Goal: Task Accomplishment & Management: Manage account settings

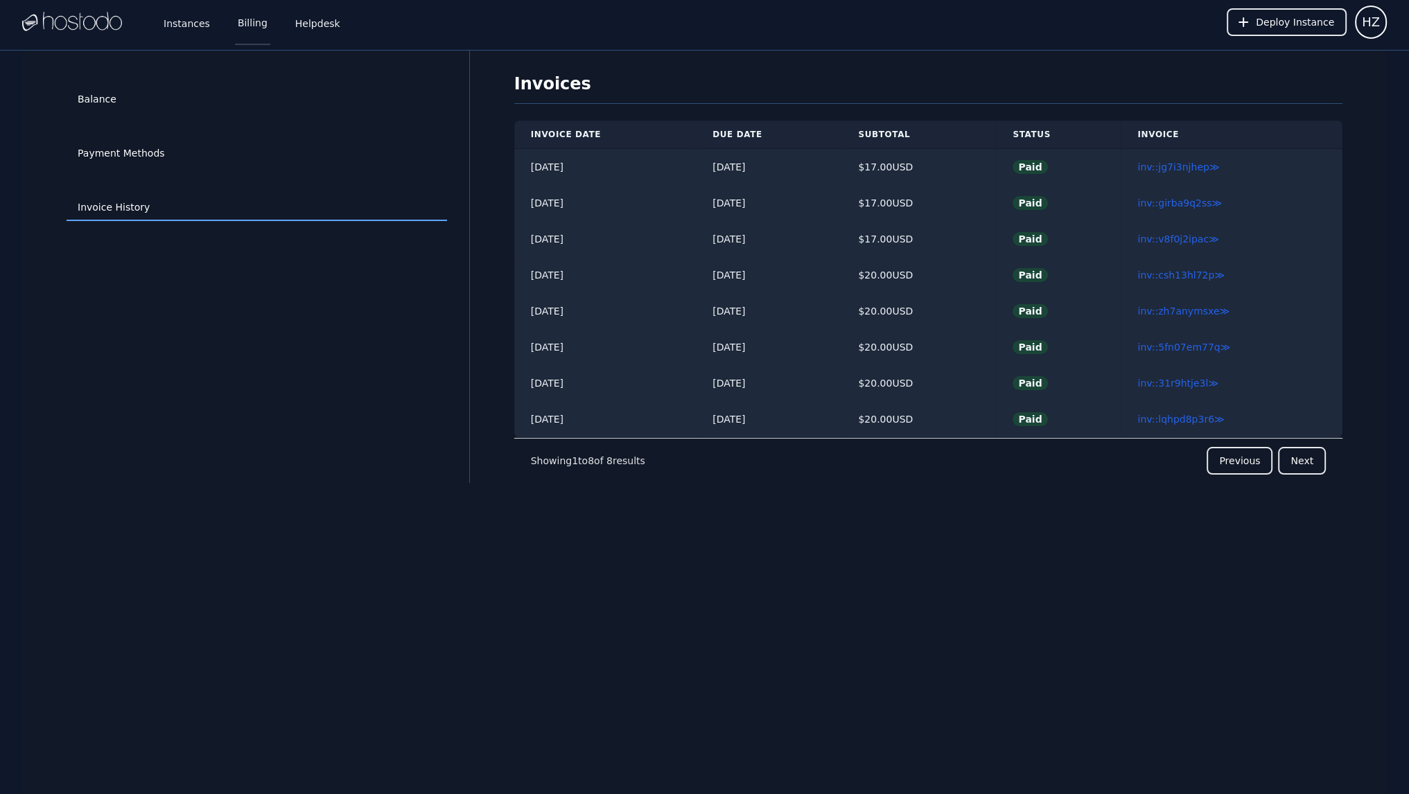
click at [239, 16] on link "Billing" at bounding box center [252, 22] width 35 height 46
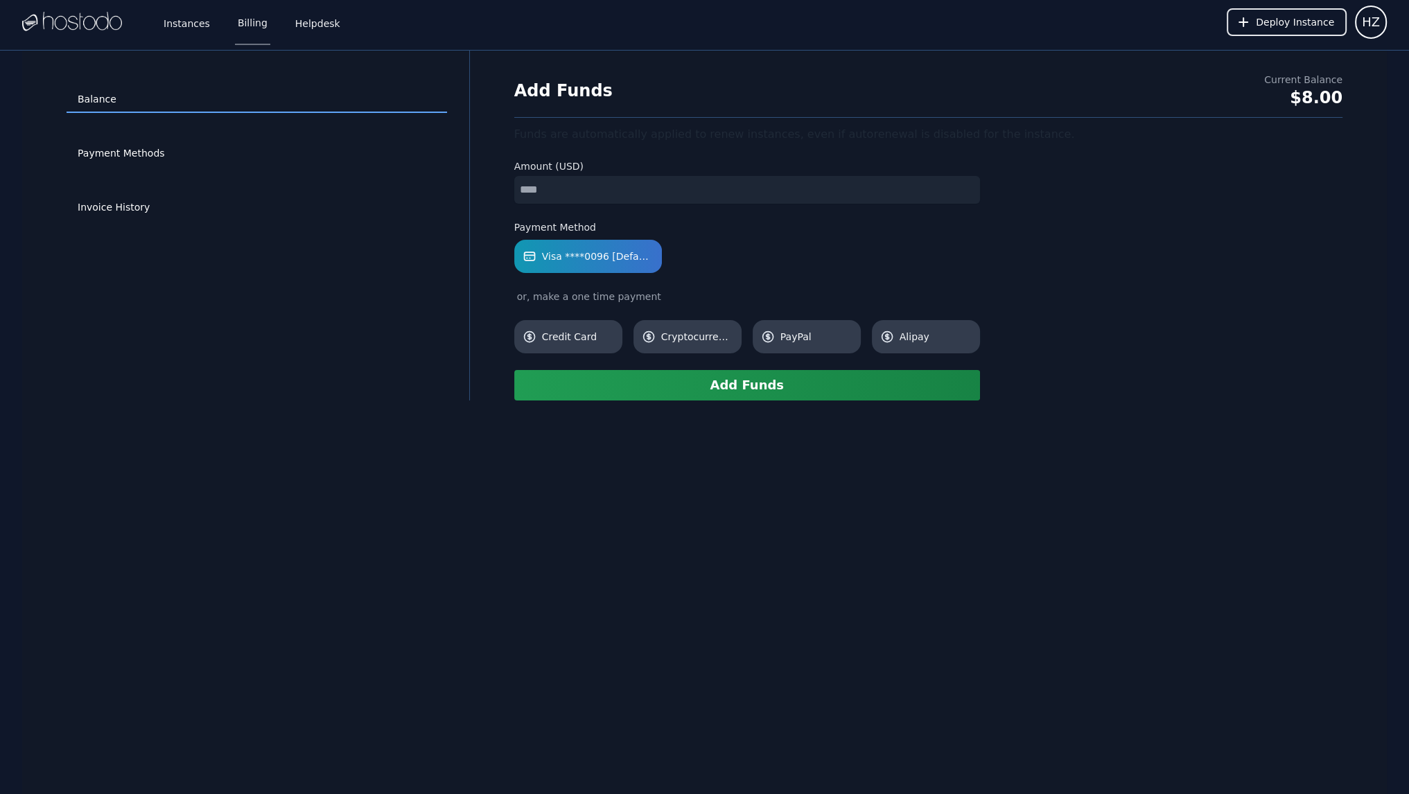
drag, startPoint x: 100, startPoint y: 464, endPoint x: 296, endPoint y: 580, distance: 228.0
click at [100, 464] on div "Balance Payment Methods Invoice History Add Funds Current Balance $8.00 Funds a…" at bounding box center [704, 448] width 1364 height 794
